Goal: Information Seeking & Learning: Learn about a topic

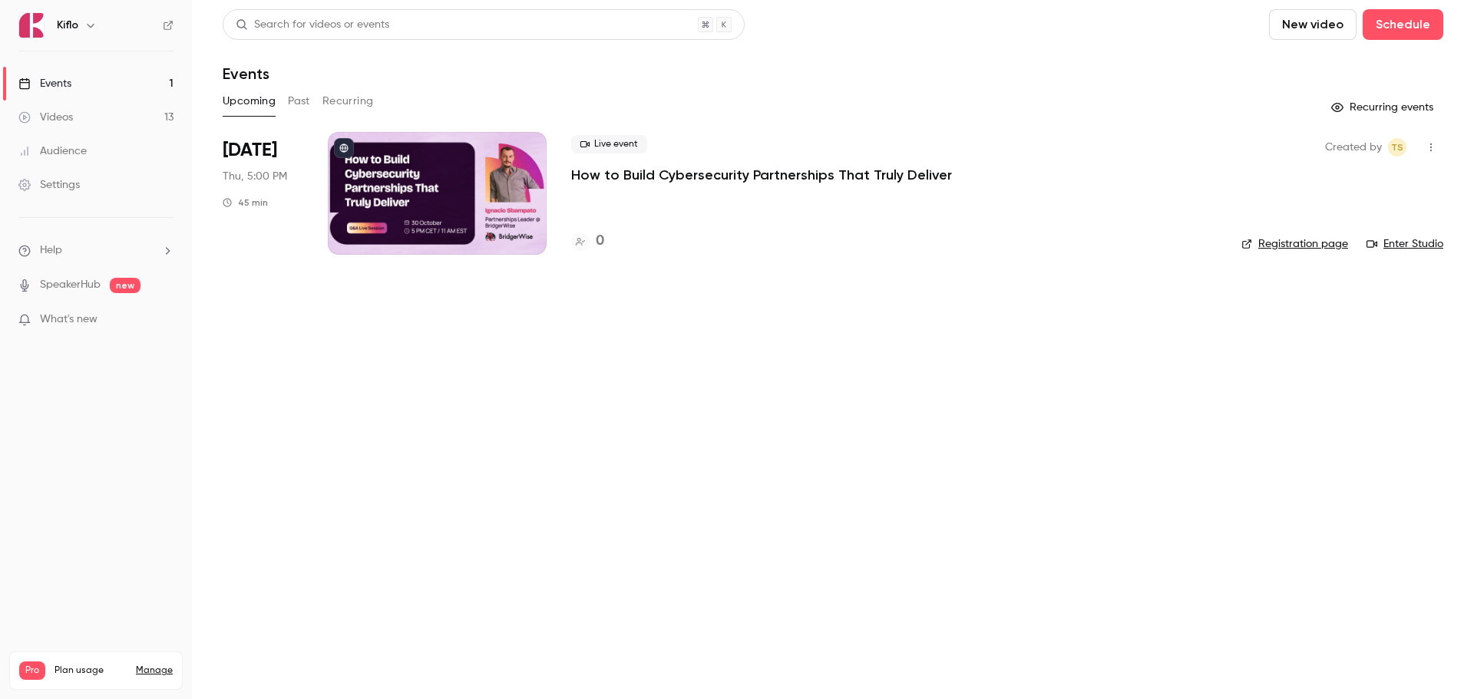
click at [1312, 244] on link "Registration page" at bounding box center [1294, 243] width 107 height 15
click at [303, 113] on button "Past" at bounding box center [299, 101] width 22 height 25
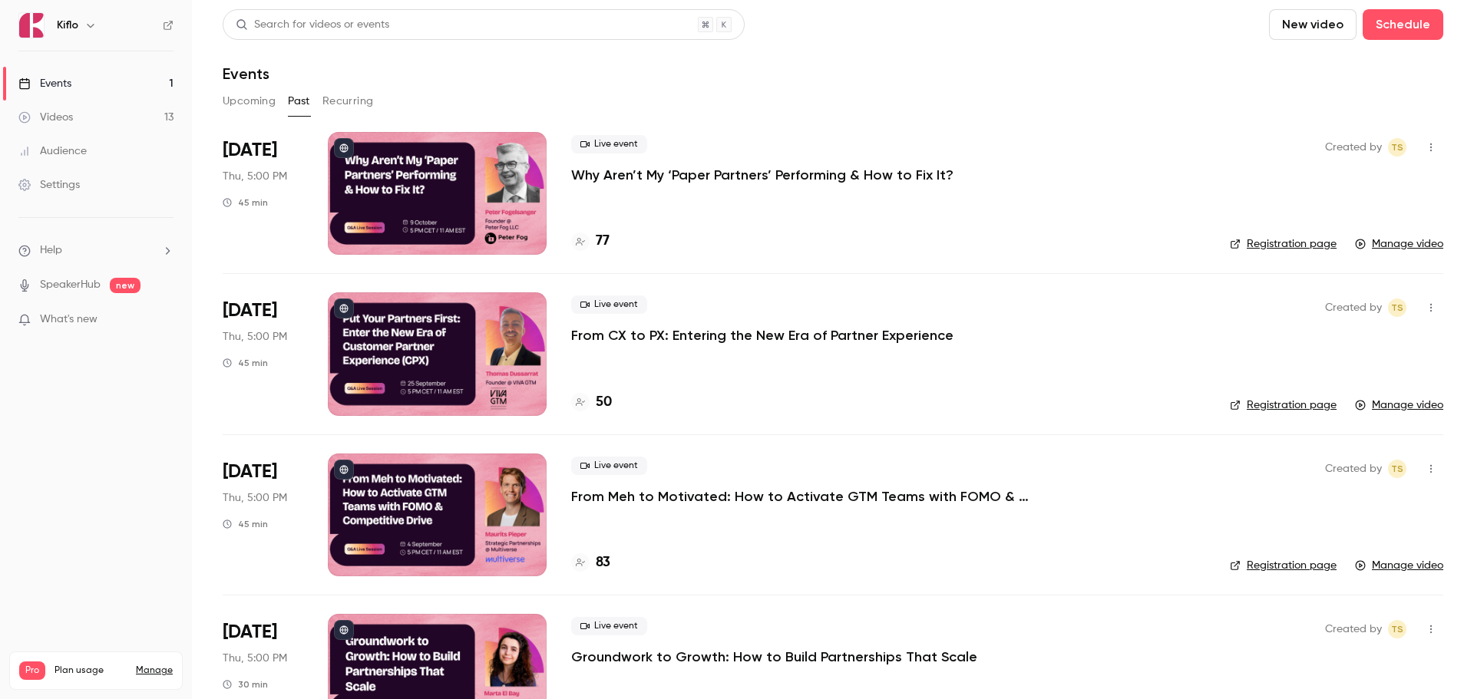
click at [830, 178] on p "Why Aren’t My ‘Paper Partners’ Performing & How to Fix It?" at bounding box center [762, 175] width 382 height 18
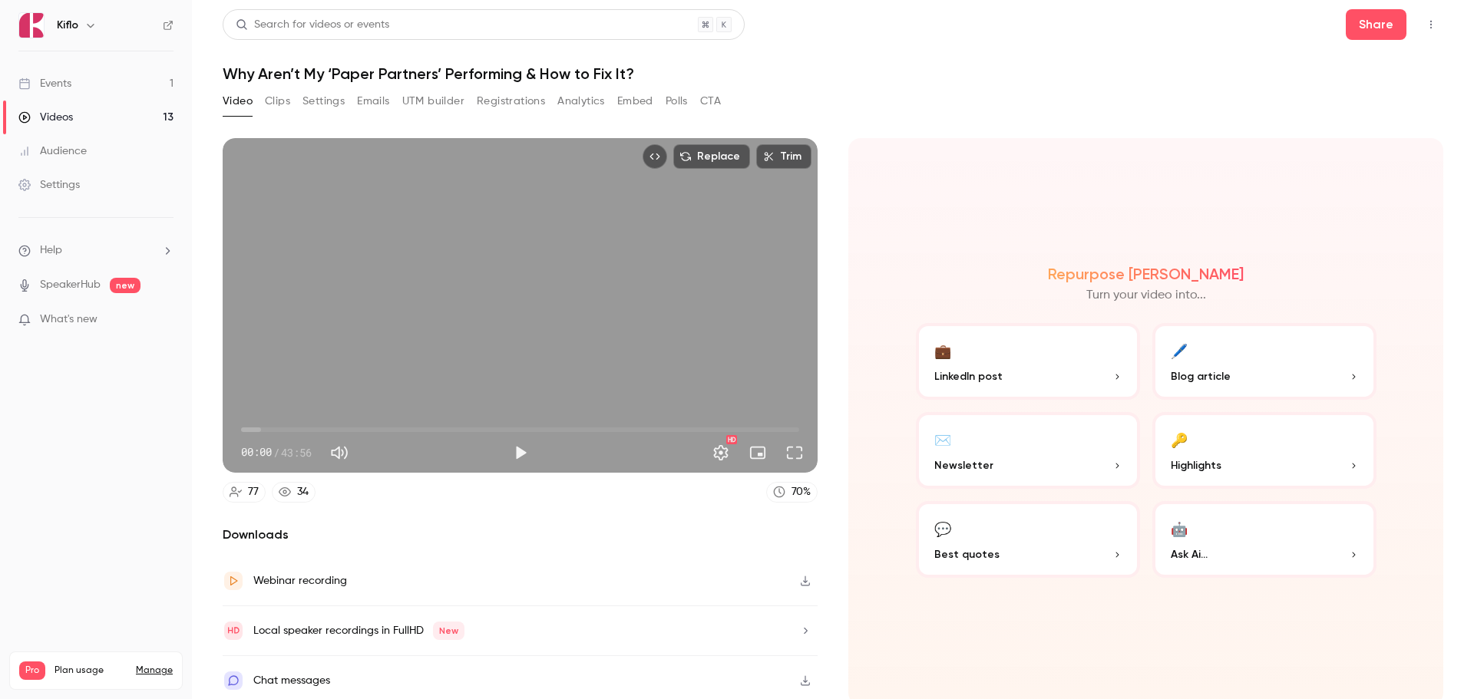
scroll to position [3, 0]
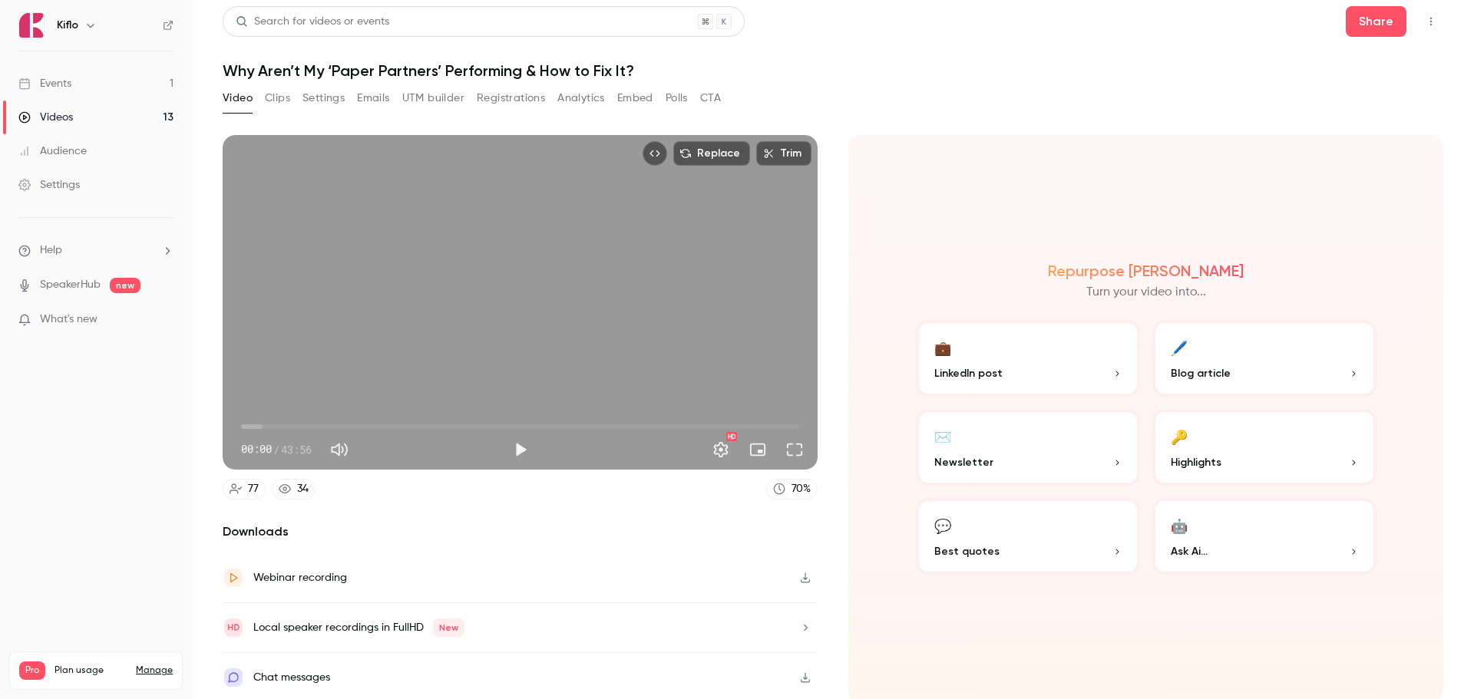
click at [579, 105] on button "Analytics" at bounding box center [581, 98] width 48 height 25
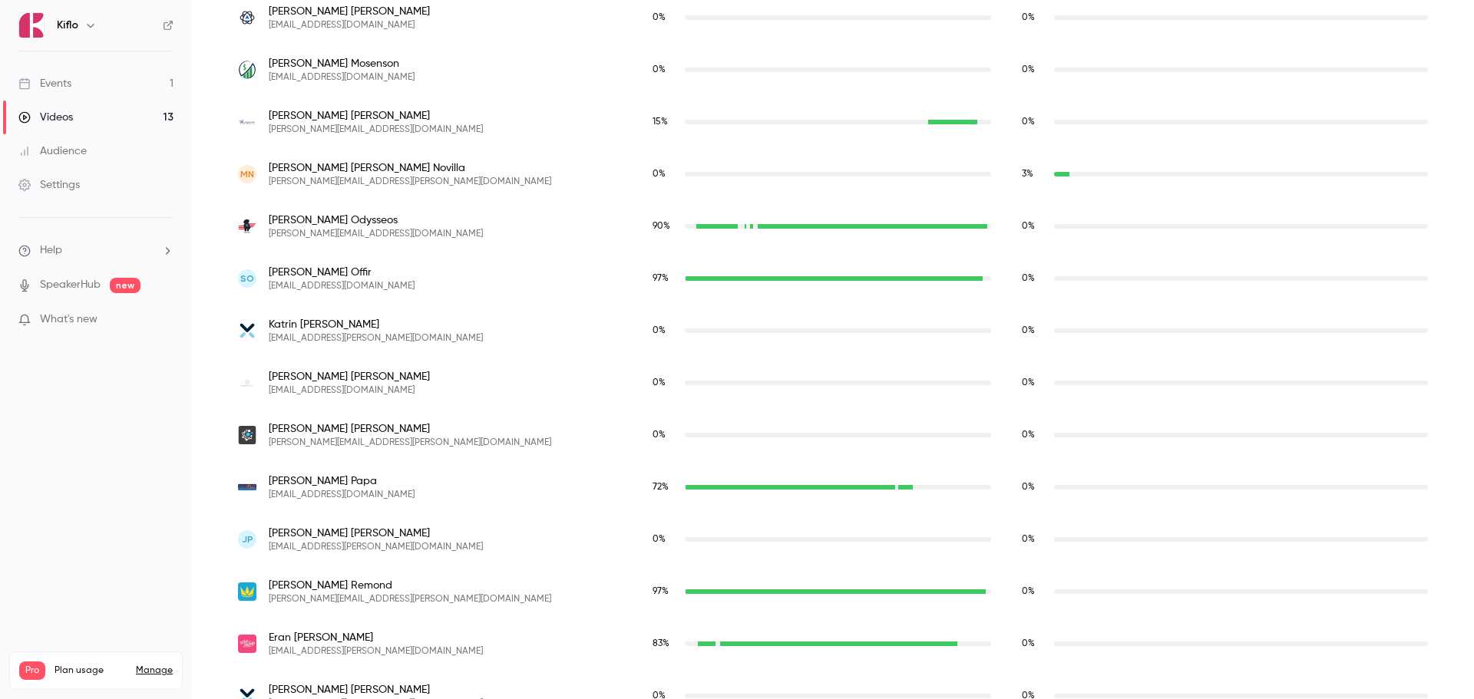
scroll to position [2940, 0]
